Goal: Go to known website: Access a specific website the user already knows

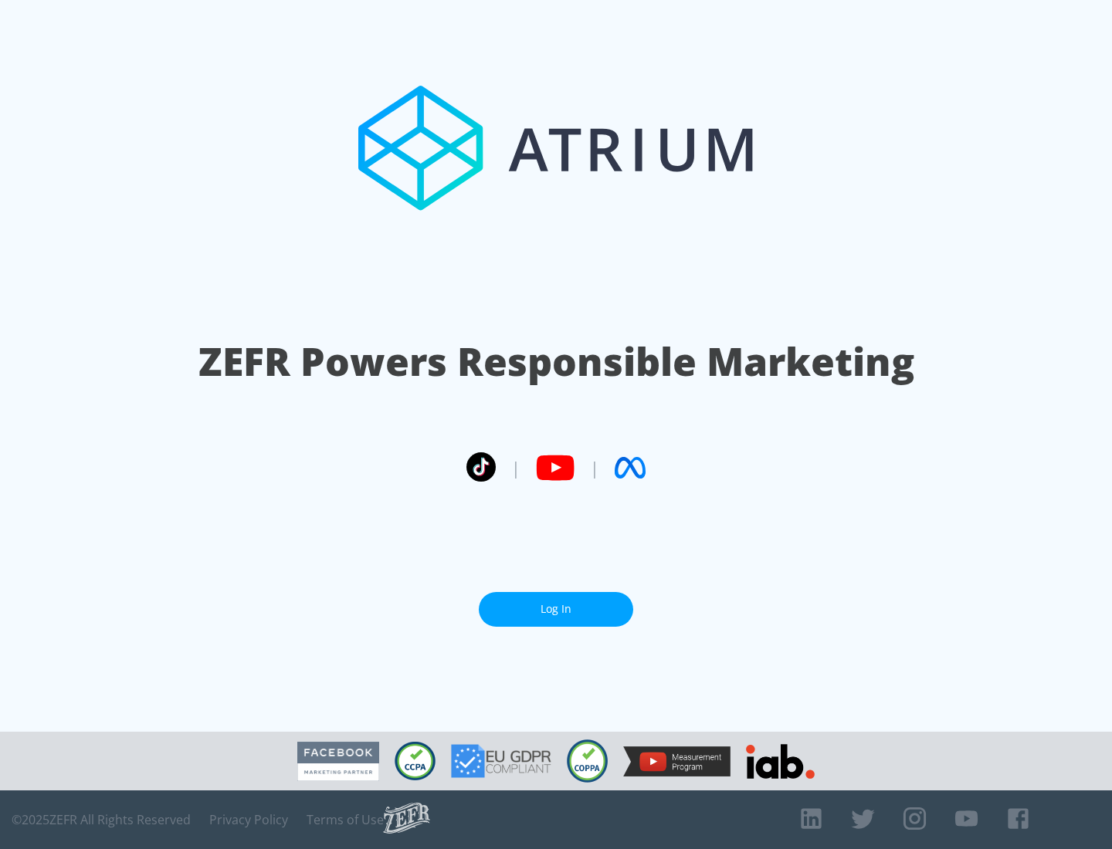
click at [556, 609] on link "Log In" at bounding box center [556, 609] width 154 height 35
